Goal: Task Accomplishment & Management: Use online tool/utility

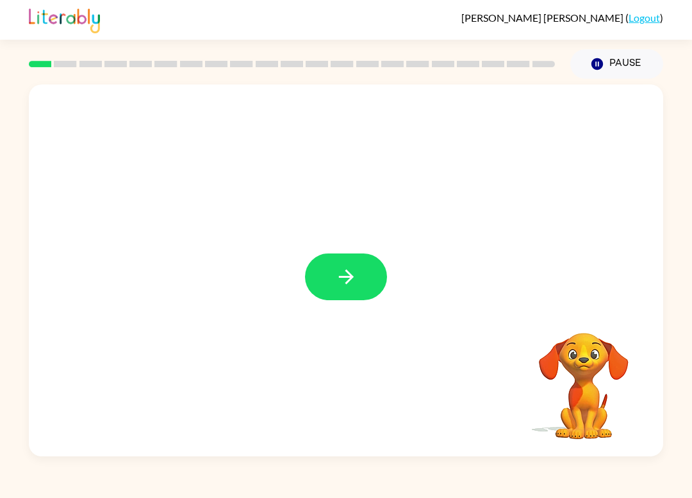
click at [350, 299] on button "button" at bounding box center [346, 277] width 82 height 47
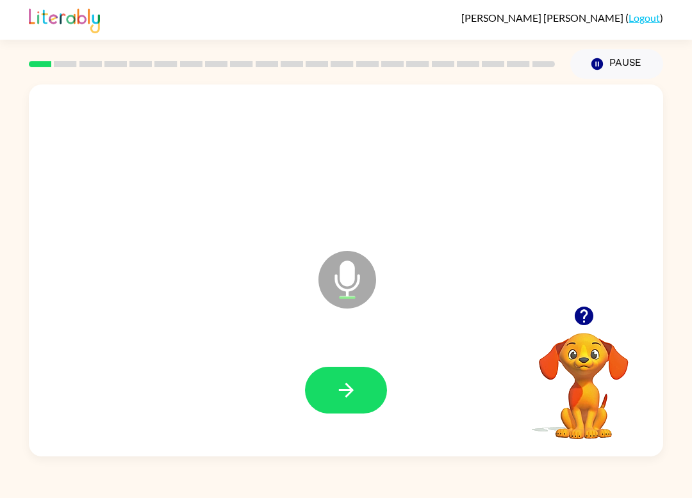
click at [345, 401] on icon "button" at bounding box center [346, 390] width 22 height 22
click at [375, 382] on button "button" at bounding box center [346, 390] width 82 height 47
click at [375, 378] on button "button" at bounding box center [346, 390] width 82 height 47
click at [353, 396] on icon "button" at bounding box center [346, 390] width 22 height 22
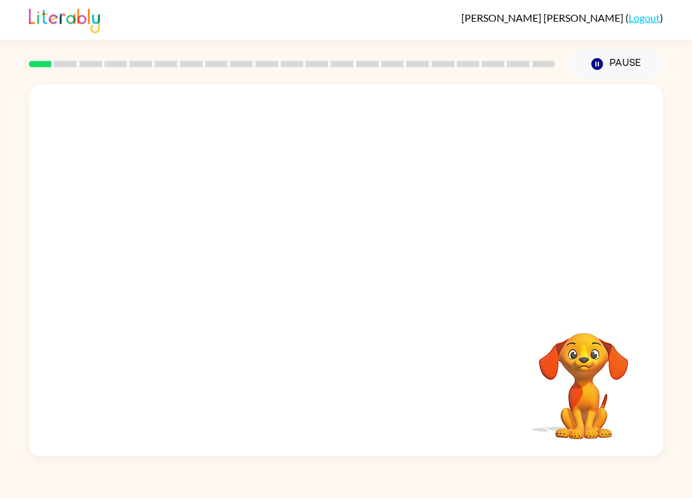
click at [63, 464] on div "Elwood Tedrow ( Logout ) Pause Pause Your browser must support playing .mp4 fil…" at bounding box center [346, 249] width 692 height 498
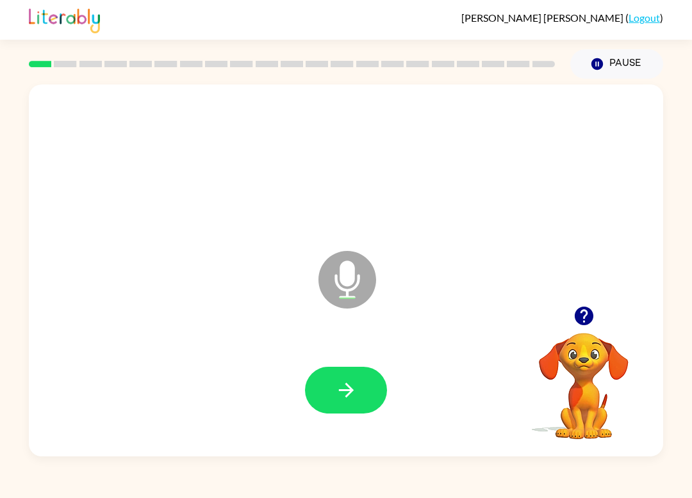
click at [339, 380] on icon "button" at bounding box center [346, 390] width 22 height 22
click at [345, 400] on icon "button" at bounding box center [346, 390] width 22 height 22
click at [351, 391] on icon "button" at bounding box center [345, 390] width 15 height 15
click at [357, 387] on icon "button" at bounding box center [346, 390] width 22 height 22
click at [345, 387] on icon "button" at bounding box center [346, 390] width 22 height 22
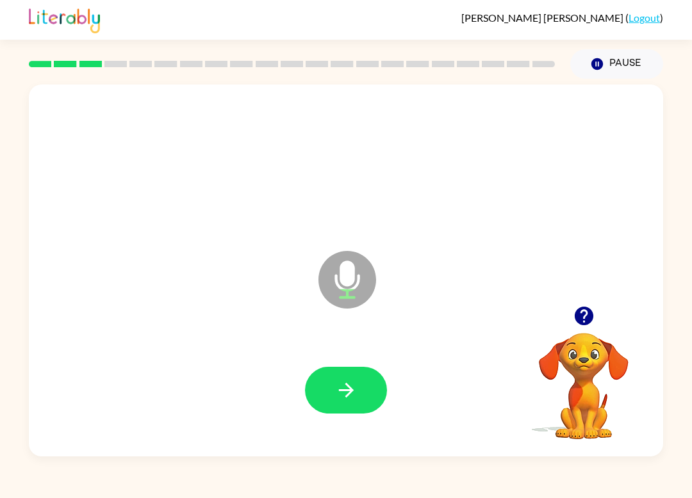
click at [353, 391] on icon "button" at bounding box center [345, 390] width 15 height 15
click at [349, 381] on icon "button" at bounding box center [346, 390] width 22 height 22
click at [351, 393] on icon "button" at bounding box center [345, 390] width 15 height 15
click at [349, 405] on button "button" at bounding box center [346, 390] width 82 height 47
click at [353, 387] on icon "button" at bounding box center [346, 390] width 22 height 22
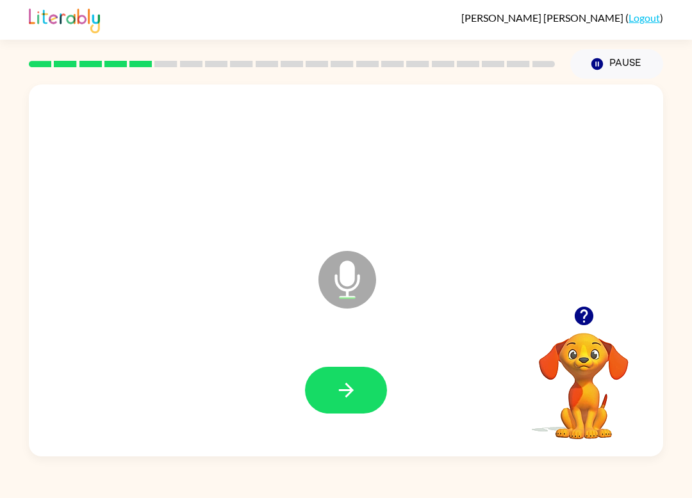
click at [357, 384] on icon "button" at bounding box center [346, 390] width 22 height 22
click at [355, 385] on icon "button" at bounding box center [346, 390] width 22 height 22
click at [348, 375] on button "button" at bounding box center [346, 390] width 82 height 47
click at [350, 378] on button "button" at bounding box center [346, 390] width 82 height 47
click at [356, 378] on button "button" at bounding box center [346, 390] width 82 height 47
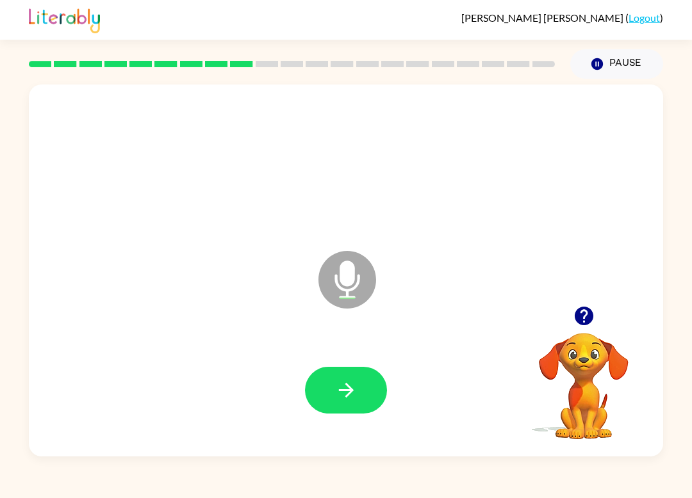
click at [352, 393] on icon "button" at bounding box center [346, 390] width 22 height 22
click at [360, 387] on button "button" at bounding box center [346, 390] width 82 height 47
click at [558, 492] on div "Elwood Tedrow ( Logout ) Pause Pause Microphone The Microphone is here when it …" at bounding box center [346, 249] width 692 height 498
click at [353, 384] on icon "button" at bounding box center [346, 390] width 22 height 22
click at [354, 391] on icon "button" at bounding box center [346, 390] width 22 height 22
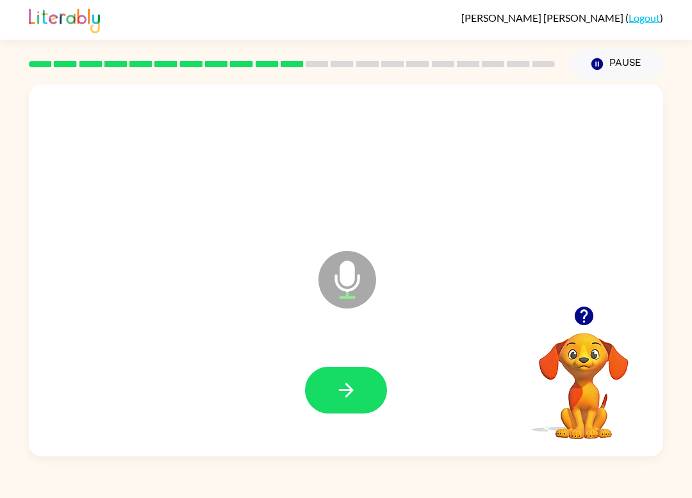
click at [344, 405] on button "button" at bounding box center [346, 390] width 82 height 47
click at [372, 386] on button "button" at bounding box center [346, 390] width 82 height 47
click at [354, 391] on icon "button" at bounding box center [346, 390] width 22 height 22
click at [359, 391] on button "button" at bounding box center [346, 390] width 82 height 47
click at [364, 389] on button "button" at bounding box center [346, 390] width 82 height 47
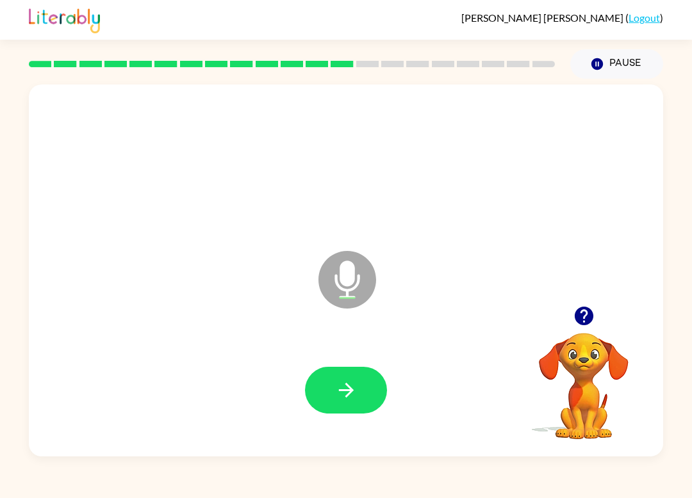
click at [357, 380] on button "button" at bounding box center [346, 390] width 82 height 47
click at [352, 396] on icon "button" at bounding box center [346, 390] width 22 height 22
click at [350, 382] on icon "button" at bounding box center [346, 390] width 22 height 22
click at [352, 390] on icon "button" at bounding box center [345, 390] width 15 height 15
click at [345, 382] on icon "button" at bounding box center [346, 390] width 22 height 22
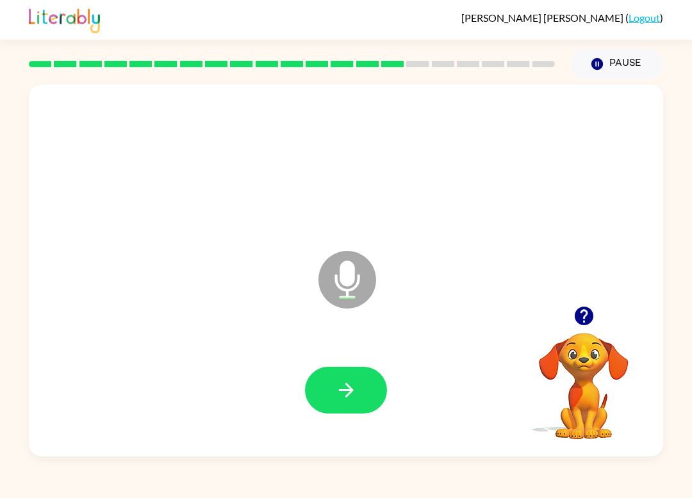
click at [347, 389] on icon "button" at bounding box center [346, 390] width 22 height 22
click at [353, 382] on icon "button" at bounding box center [346, 390] width 22 height 22
click at [350, 389] on icon "button" at bounding box center [345, 390] width 15 height 15
click at [351, 402] on button "button" at bounding box center [346, 390] width 82 height 47
click at [336, 386] on icon "button" at bounding box center [346, 390] width 22 height 22
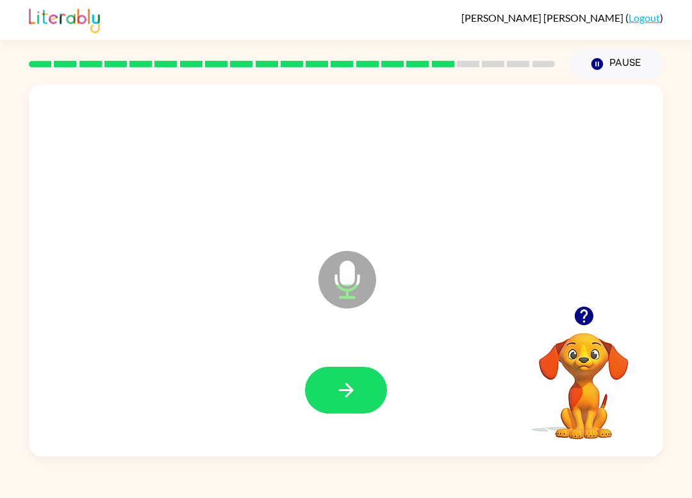
click at [364, 397] on button "button" at bounding box center [346, 390] width 82 height 47
click at [366, 375] on button "button" at bounding box center [346, 390] width 82 height 47
click at [347, 398] on icon "button" at bounding box center [346, 390] width 22 height 22
click at [355, 384] on icon "button" at bounding box center [346, 390] width 22 height 22
click at [350, 401] on icon "button" at bounding box center [346, 390] width 22 height 22
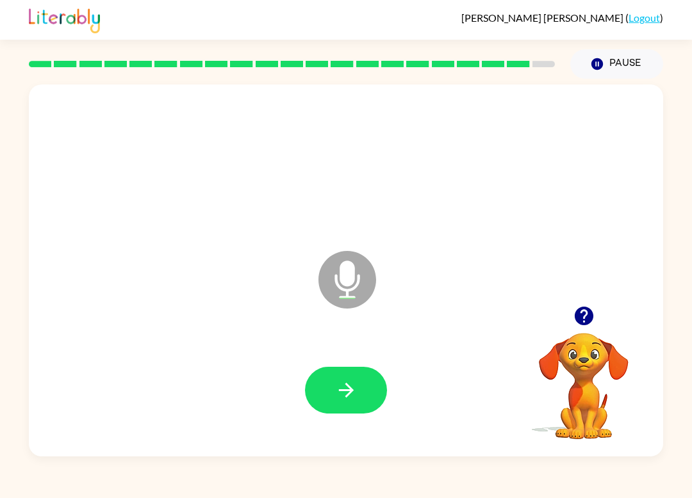
click at [362, 384] on button "button" at bounding box center [346, 390] width 82 height 47
click at [349, 390] on icon "button" at bounding box center [346, 390] width 22 height 22
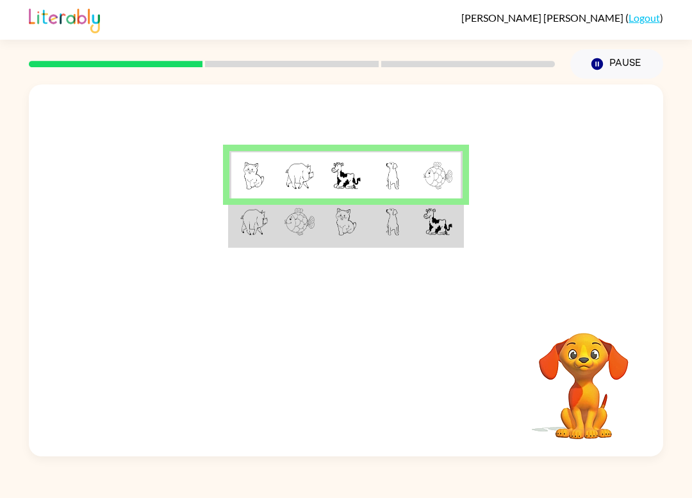
click at [348, 226] on img at bounding box center [346, 222] width 21 height 28
click at [305, 225] on img at bounding box center [299, 222] width 30 height 28
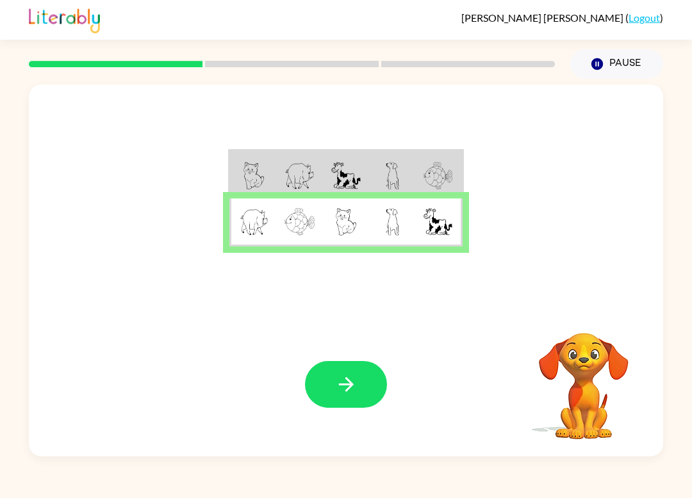
click at [339, 376] on icon "button" at bounding box center [346, 384] width 22 height 22
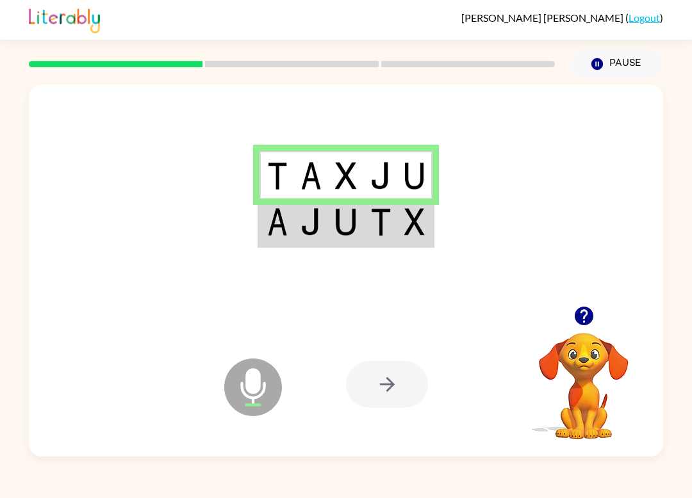
click at [391, 387] on div at bounding box center [387, 384] width 82 height 47
click at [356, 232] on img at bounding box center [345, 222] width 21 height 28
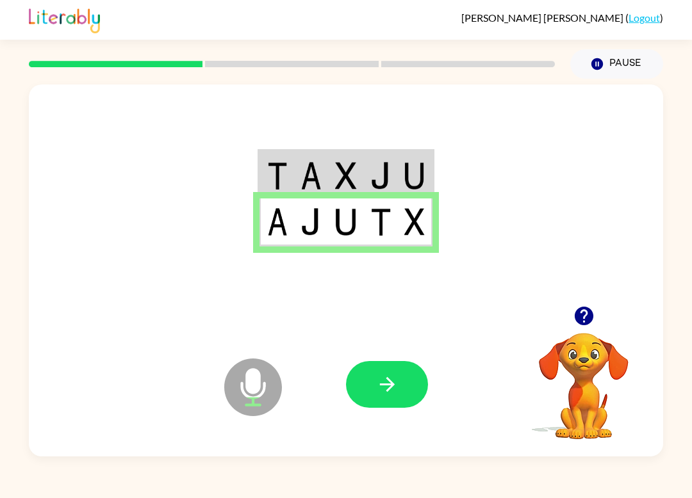
click at [396, 384] on icon "button" at bounding box center [387, 384] width 22 height 22
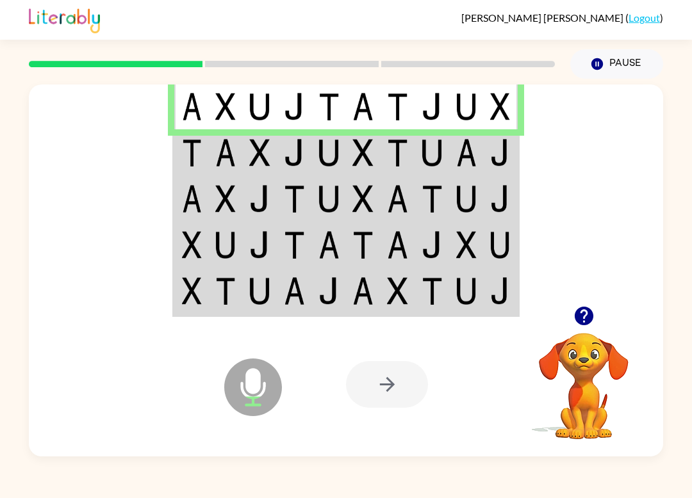
click at [166, 53] on div at bounding box center [291, 64] width 541 height 45
click at [266, 139] on img at bounding box center [259, 153] width 21 height 28
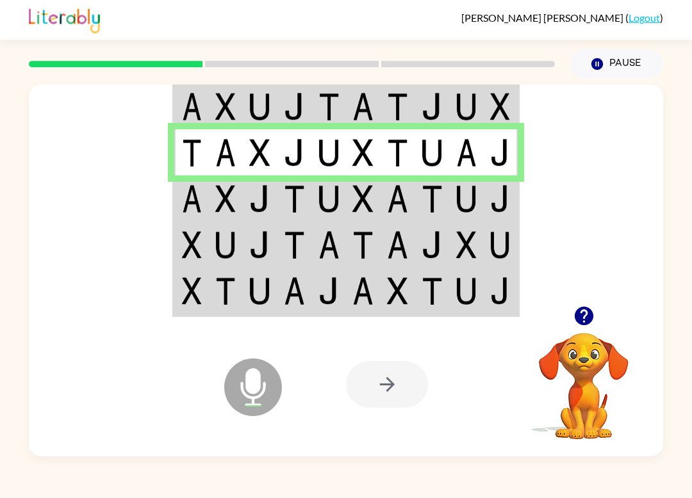
click at [360, 196] on img at bounding box center [362, 199] width 21 height 28
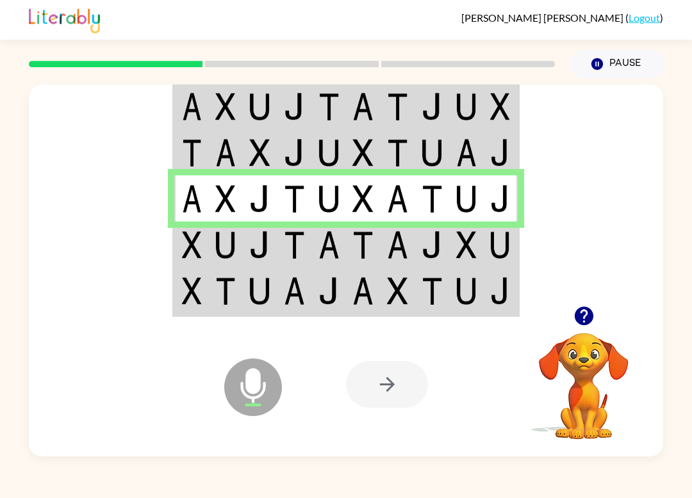
click at [335, 249] on img at bounding box center [328, 245] width 21 height 28
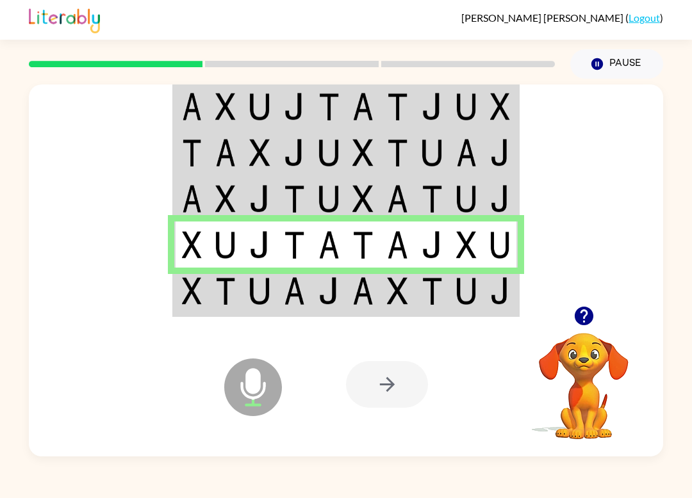
click at [342, 286] on td at bounding box center [328, 292] width 35 height 48
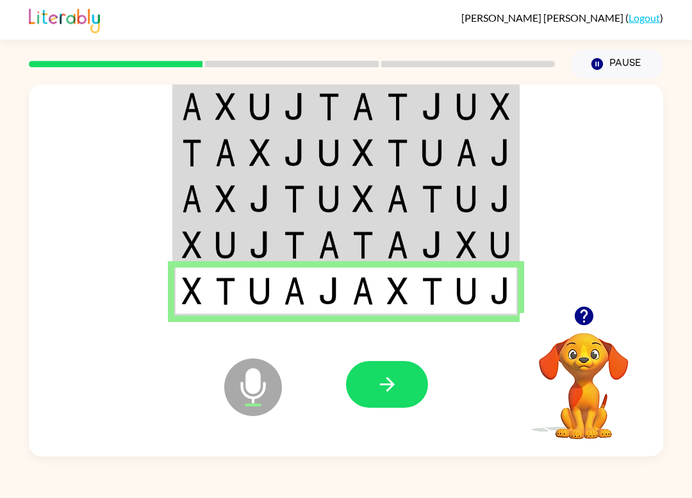
click at [401, 387] on button "button" at bounding box center [387, 384] width 82 height 47
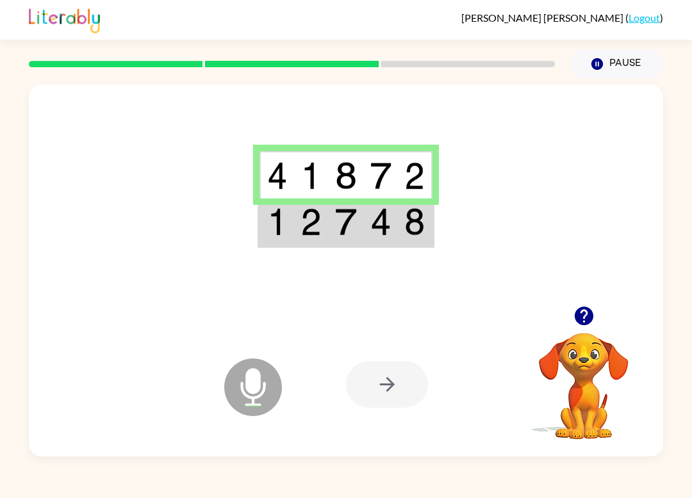
click at [332, 216] on td at bounding box center [345, 222] width 35 height 48
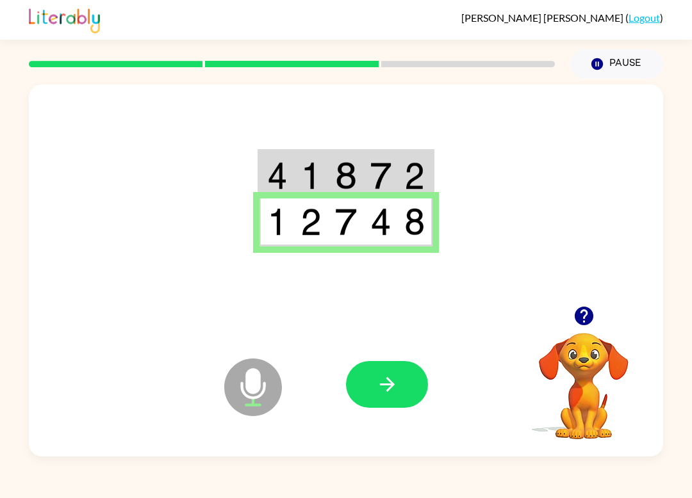
click at [391, 395] on icon "button" at bounding box center [387, 384] width 22 height 22
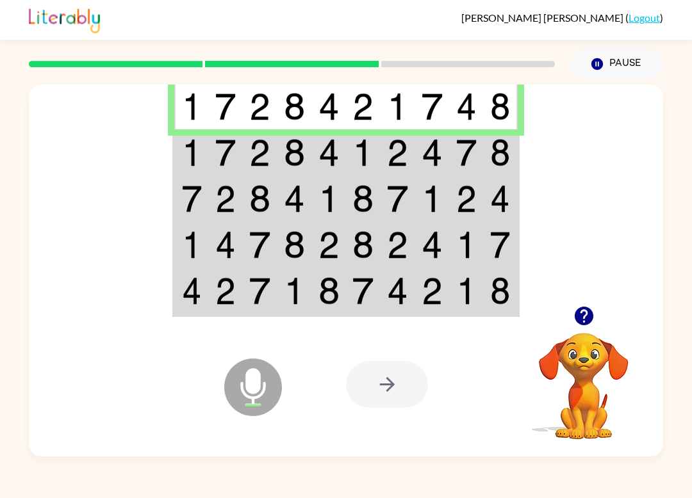
click at [385, 391] on div at bounding box center [387, 384] width 82 height 47
click at [312, 139] on td at bounding box center [328, 152] width 35 height 46
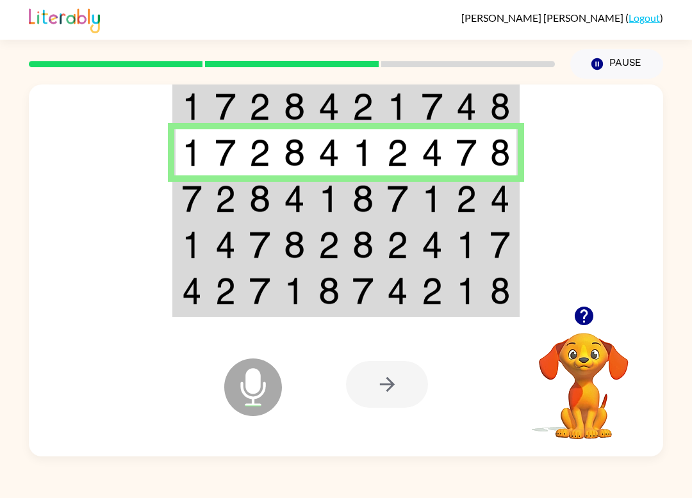
click at [345, 201] on td at bounding box center [328, 198] width 35 height 46
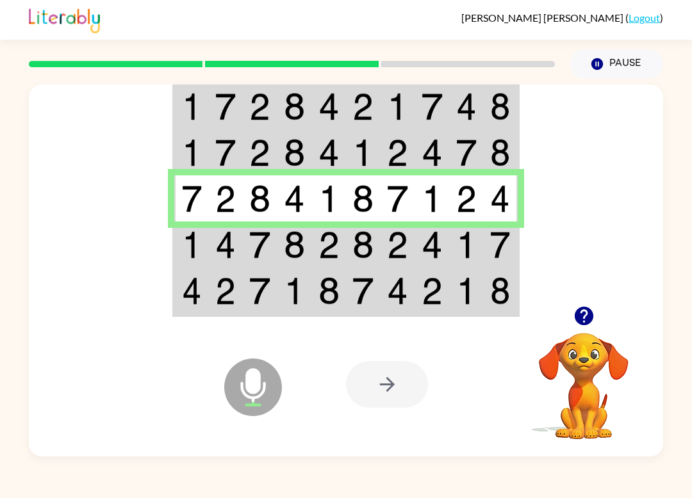
click at [337, 247] on img at bounding box center [328, 245] width 21 height 28
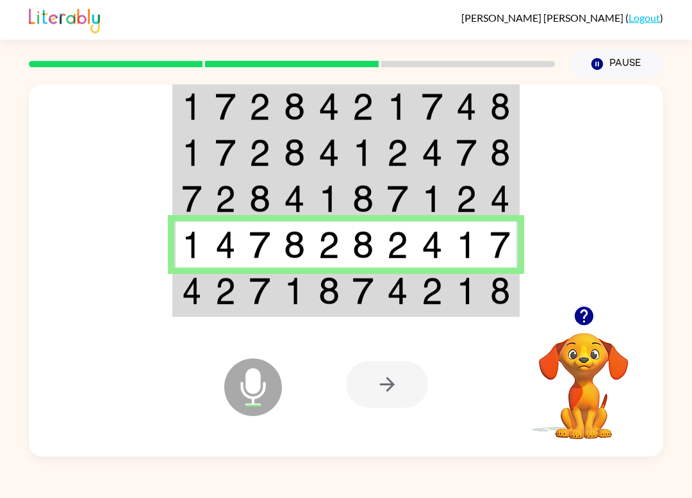
click at [392, 297] on img at bounding box center [397, 291] width 21 height 28
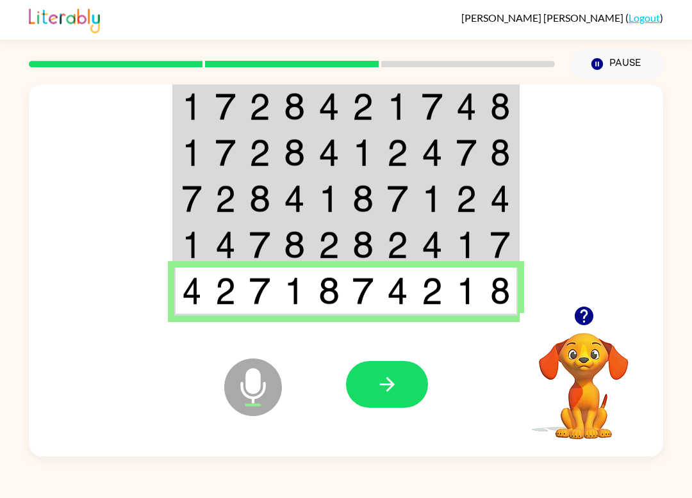
click at [414, 282] on td at bounding box center [397, 292] width 35 height 48
click at [392, 386] on icon "button" at bounding box center [386, 384] width 15 height 15
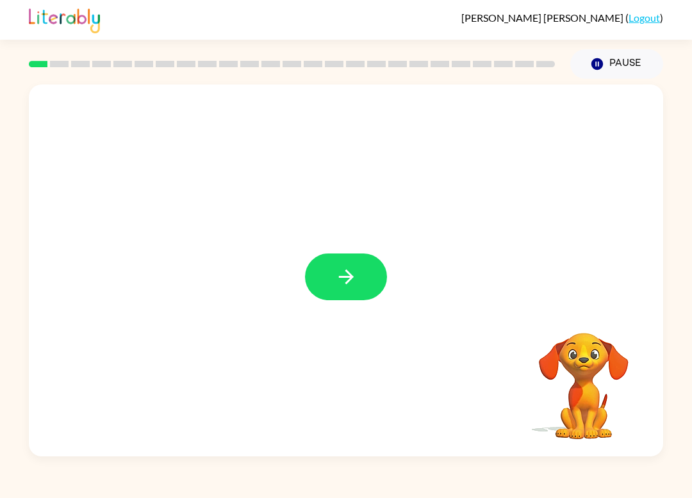
click at [345, 275] on icon "button" at bounding box center [346, 277] width 22 height 22
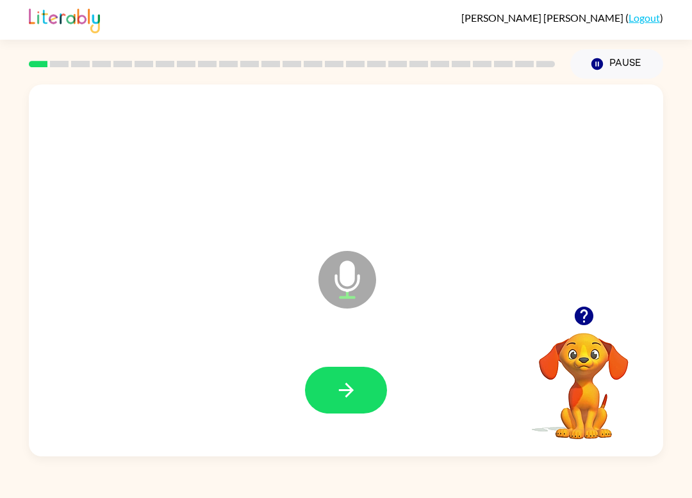
click at [357, 398] on button "button" at bounding box center [346, 390] width 82 height 47
click at [355, 405] on button "button" at bounding box center [346, 390] width 82 height 47
click at [370, 393] on button "button" at bounding box center [346, 390] width 82 height 47
click at [364, 411] on button "button" at bounding box center [346, 390] width 82 height 47
click at [357, 391] on icon "button" at bounding box center [346, 390] width 22 height 22
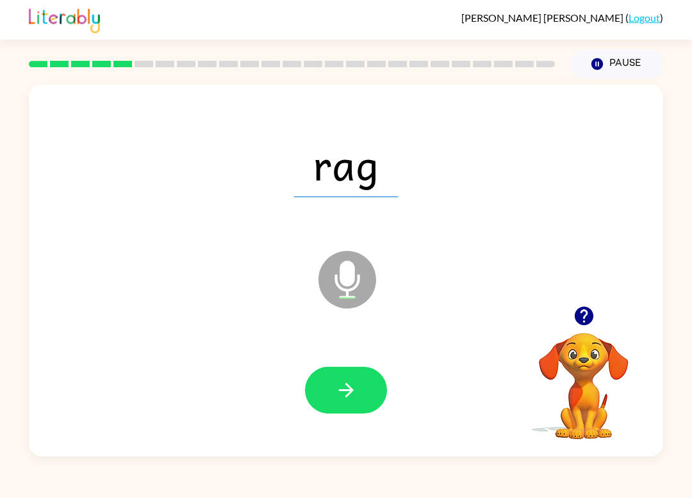
click at [338, 384] on icon "button" at bounding box center [346, 390] width 22 height 22
click at [349, 380] on icon "button" at bounding box center [346, 390] width 22 height 22
click at [348, 391] on icon "button" at bounding box center [345, 390] width 15 height 15
click at [350, 389] on icon "button" at bounding box center [345, 390] width 15 height 15
click at [356, 374] on button "button" at bounding box center [346, 390] width 82 height 47
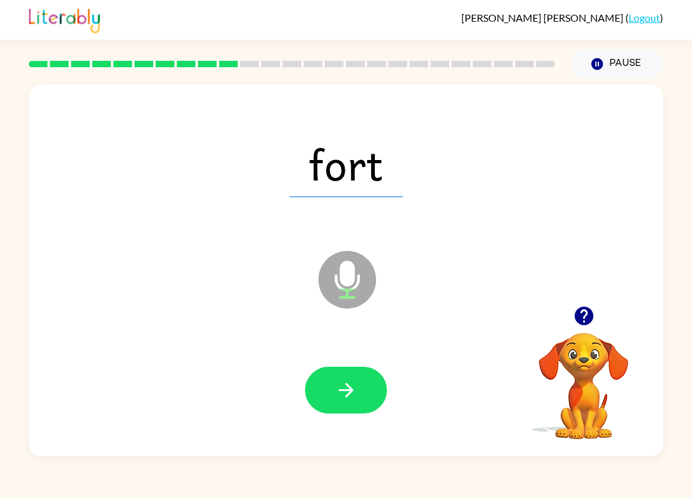
click at [362, 398] on button "button" at bounding box center [346, 390] width 82 height 47
click at [355, 392] on icon "button" at bounding box center [346, 390] width 22 height 22
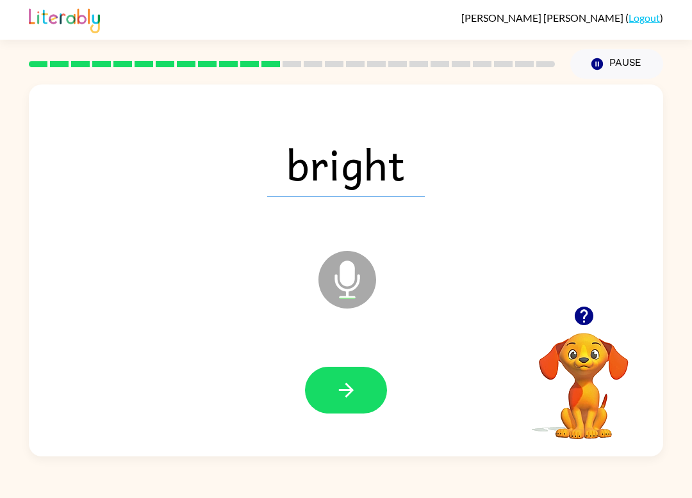
click at [343, 389] on icon "button" at bounding box center [346, 390] width 22 height 22
click at [356, 423] on div at bounding box center [346, 390] width 608 height 107
click at [359, 407] on button "button" at bounding box center [346, 390] width 82 height 47
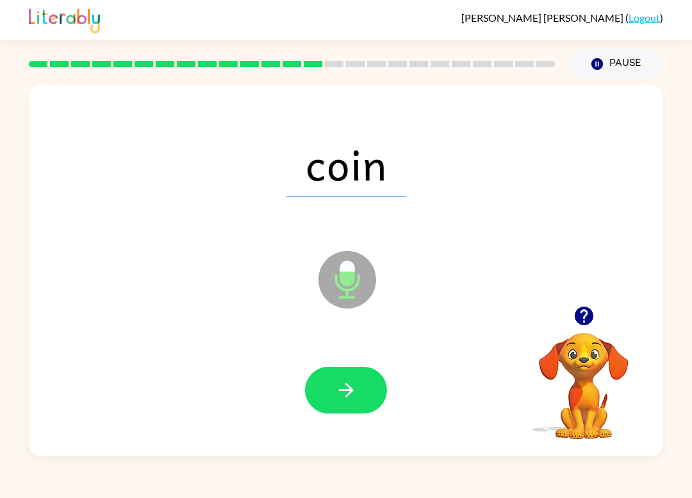
click at [342, 405] on button "button" at bounding box center [346, 390] width 82 height 47
click at [355, 408] on button "button" at bounding box center [346, 390] width 82 height 47
click at [341, 380] on icon "button" at bounding box center [346, 390] width 22 height 22
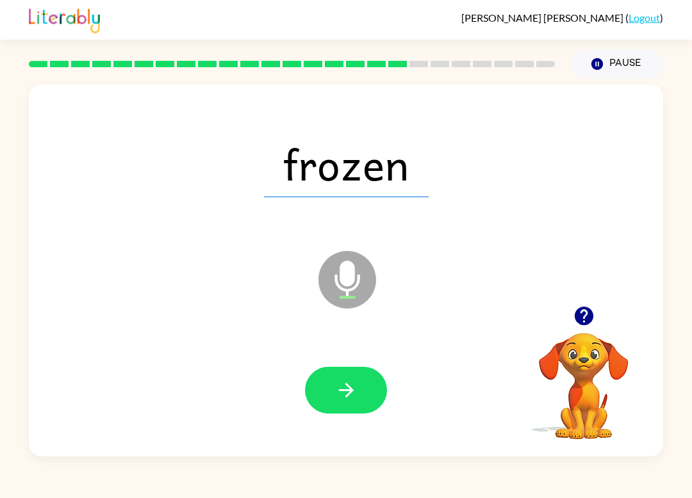
click at [347, 380] on icon "button" at bounding box center [346, 390] width 22 height 22
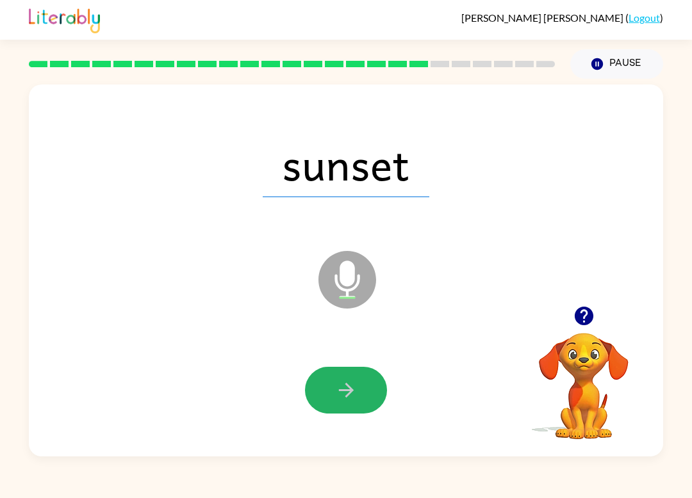
click at [345, 395] on icon "button" at bounding box center [346, 390] width 22 height 22
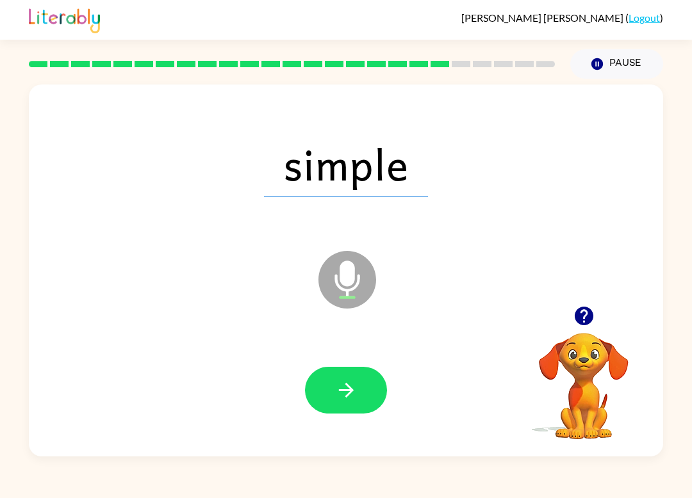
click at [341, 392] on icon "button" at bounding box center [346, 390] width 22 height 22
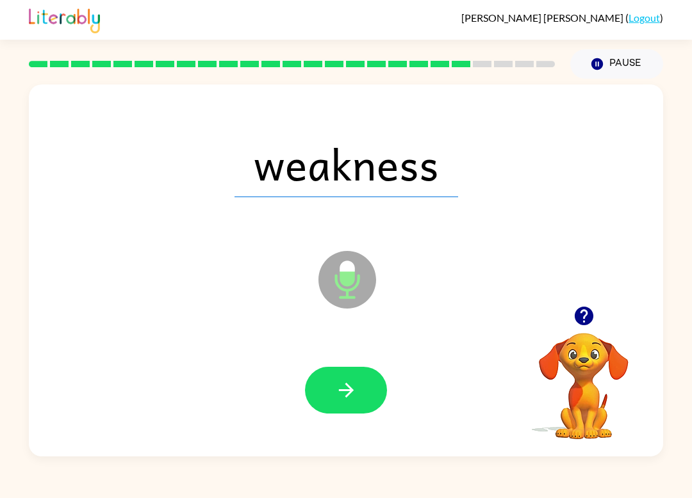
click at [349, 402] on button "button" at bounding box center [346, 390] width 82 height 47
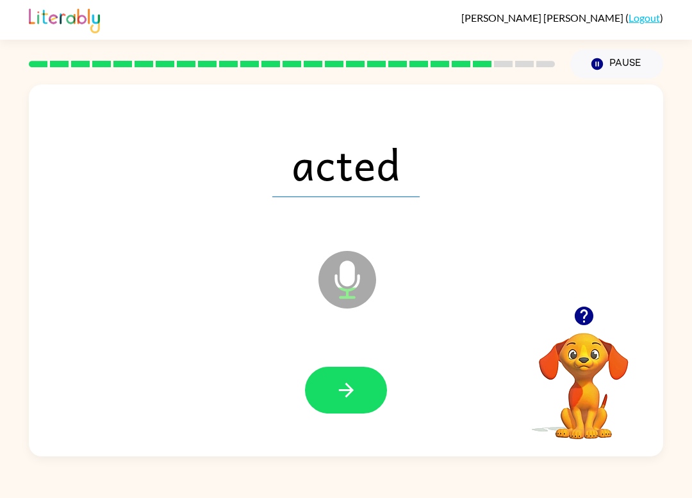
click at [339, 392] on icon "button" at bounding box center [346, 390] width 22 height 22
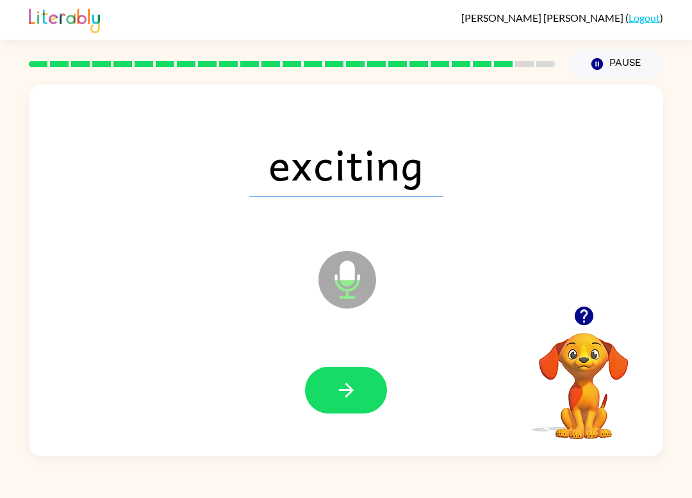
click at [340, 394] on icon "button" at bounding box center [346, 390] width 22 height 22
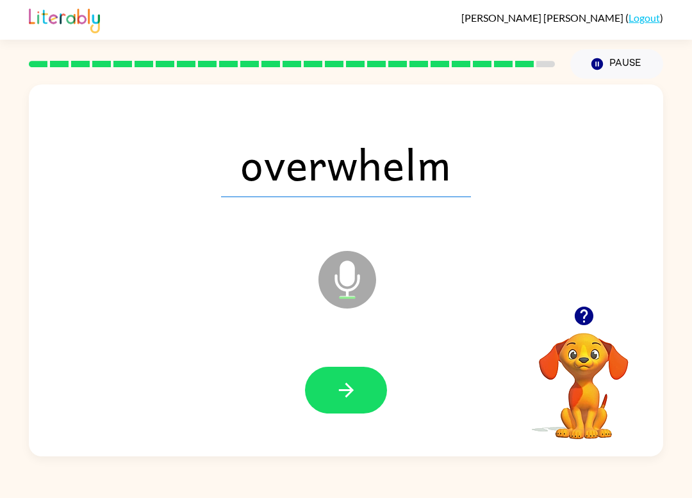
click at [341, 389] on icon "button" at bounding box center [346, 390] width 22 height 22
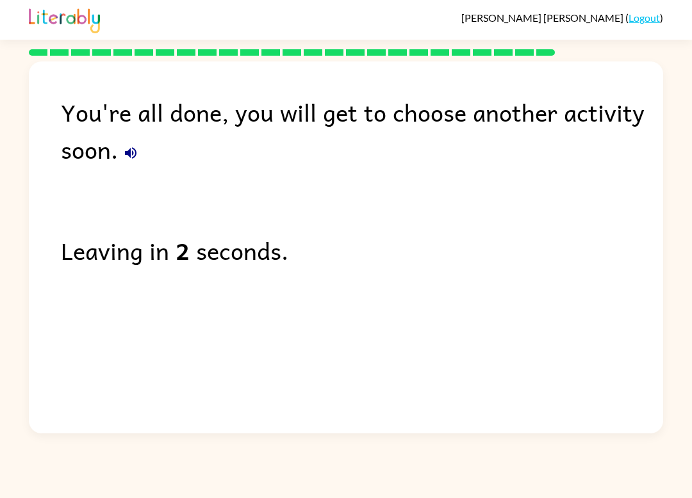
click at [364, 382] on div "You're all done, you will get to choose another activity soon. Leaving in 2 sec…" at bounding box center [346, 244] width 634 height 366
